Goal: Task Accomplishment & Management: Manage account settings

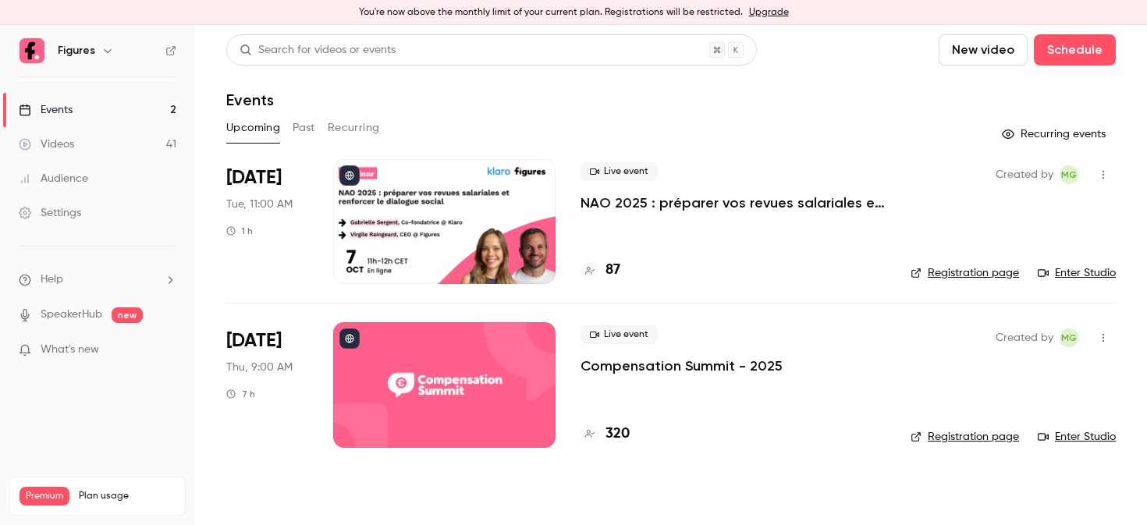
click at [415, 369] on div at bounding box center [444, 384] width 222 height 125
click at [425, 213] on div at bounding box center [444, 221] width 222 height 125
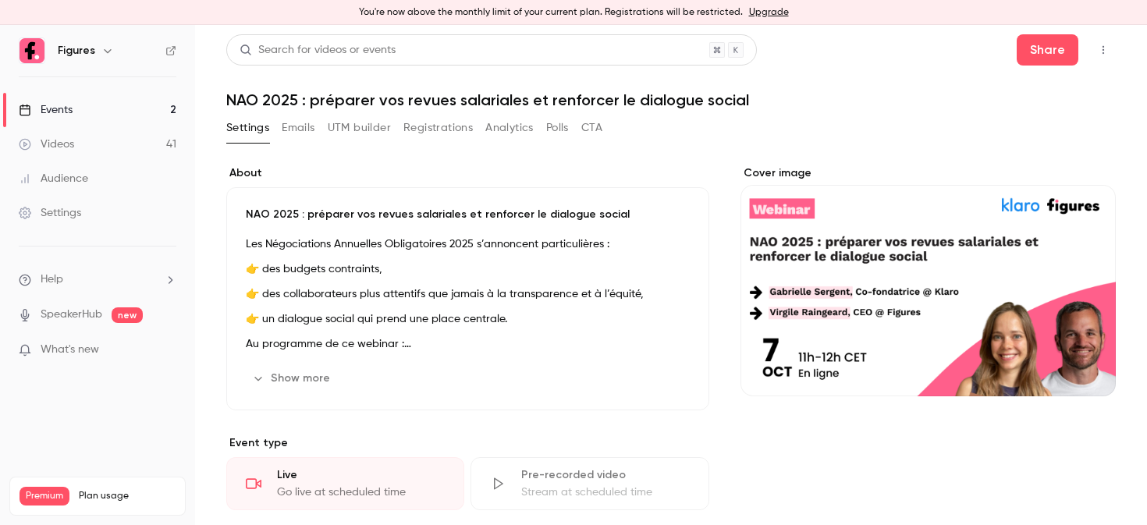
click at [439, 137] on button "Registrations" at bounding box center [437, 127] width 69 height 25
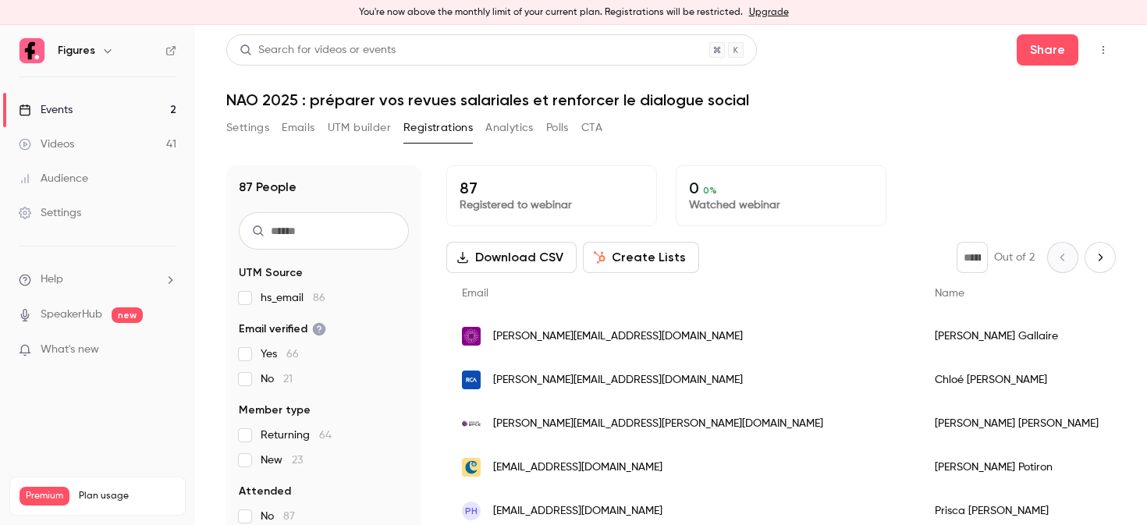
click at [369, 206] on div "87 People UTM Source hs_email 86 Email verified Yes 66 No 21 Member type Return…" at bounding box center [323, 349] width 195 height 369
click at [353, 232] on input "text" at bounding box center [324, 230] width 170 height 37
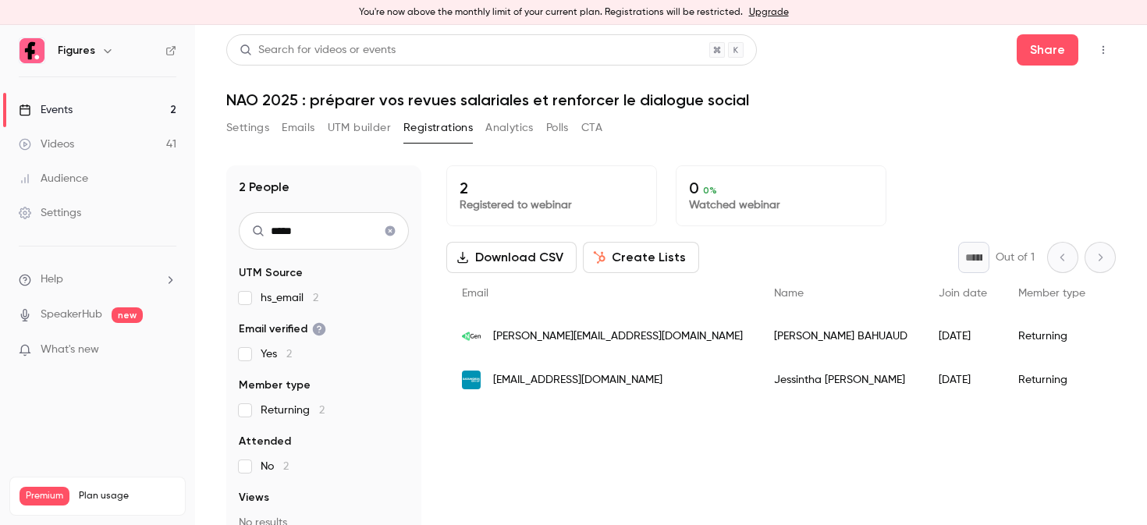
type input "*****"
click at [539, 377] on span "[EMAIL_ADDRESS][DOMAIN_NAME]" at bounding box center [577, 380] width 169 height 16
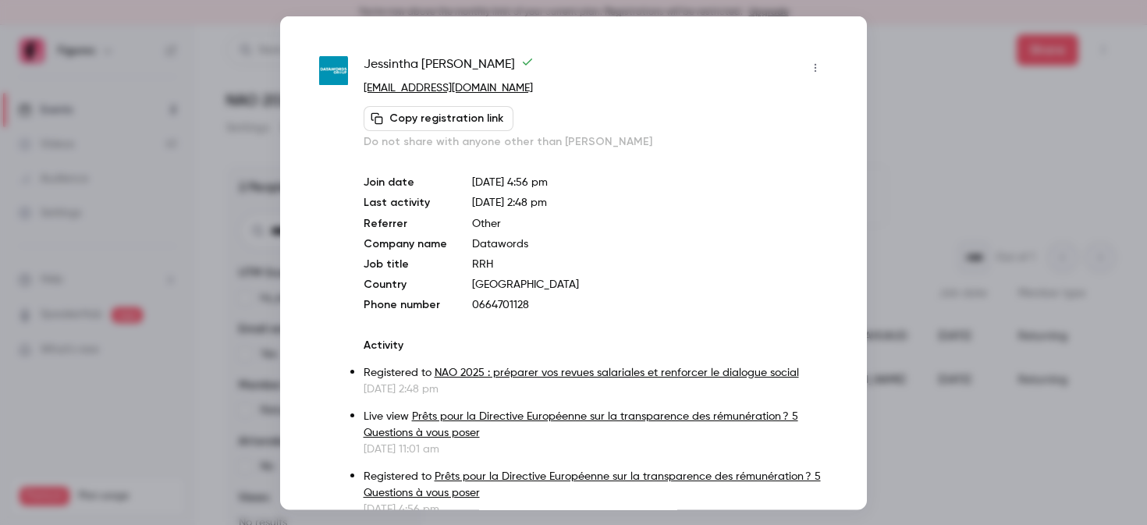
click at [939, 176] on div at bounding box center [573, 262] width 1147 height 525
